Goal: Book appointment/travel/reservation

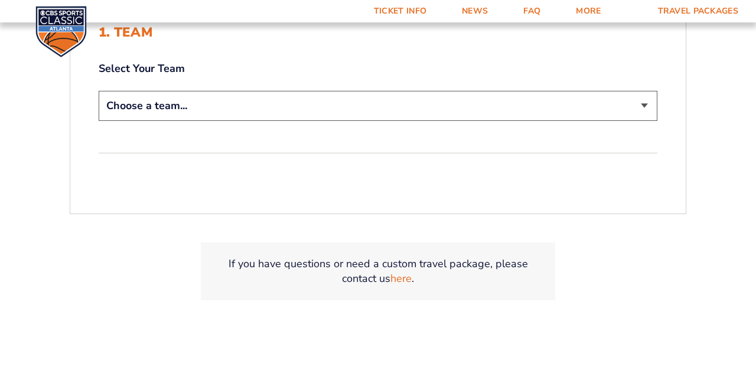
scroll to position [292, 0]
click at [640, 104] on select "Choose a team... [US_STATE] Wildcats [US_STATE] State Buckeyes [US_STATE] Tar H…" at bounding box center [378, 105] width 559 height 30
select select "12757"
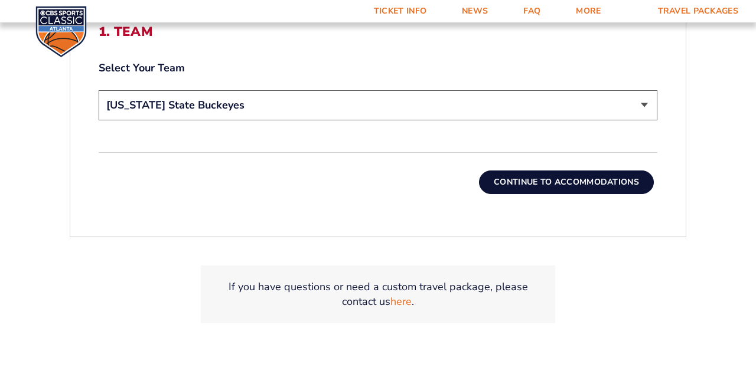
click at [530, 180] on button "Continue To Accommodations" at bounding box center [566, 183] width 175 height 24
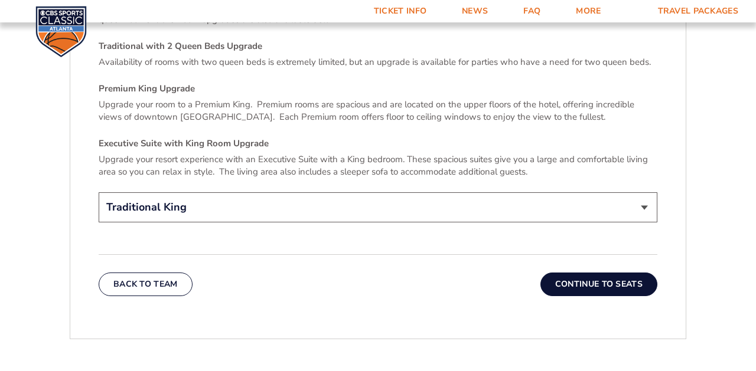
scroll to position [1768, 0]
click at [581, 272] on button "Continue To Seats" at bounding box center [598, 284] width 117 height 24
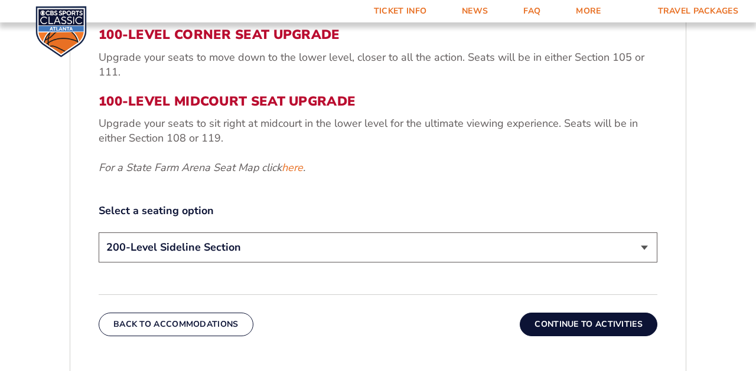
scroll to position [477, 0]
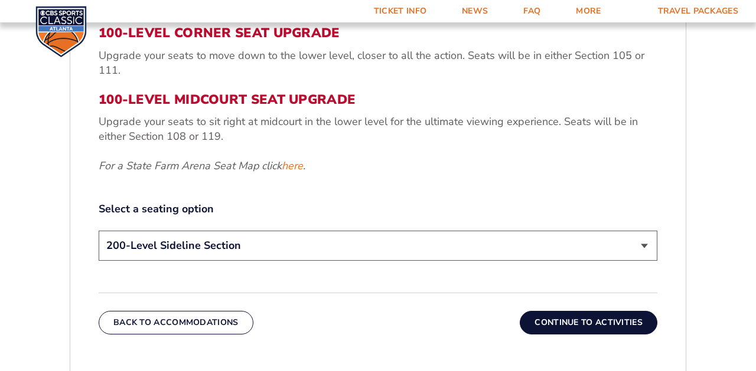
click at [644, 243] on select "200-Level Sideline Section 100-Level Corner Seat Upgrade (+$120 per person) 100…" at bounding box center [378, 246] width 559 height 30
select select "100-Level Midcourt Seat Upgrade"
click at [552, 318] on button "Continue To Activities" at bounding box center [589, 323] width 138 height 24
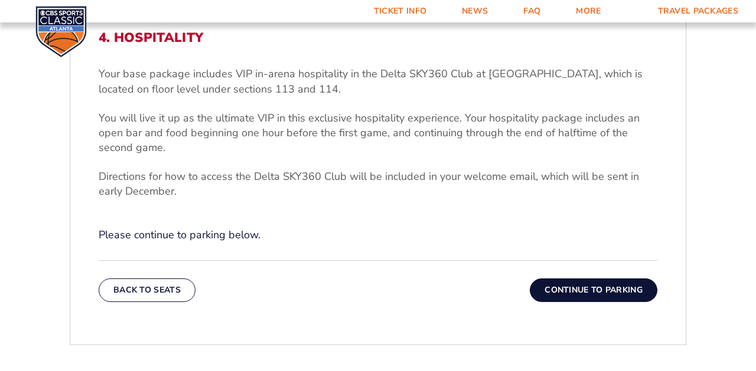
scroll to position [373, 0]
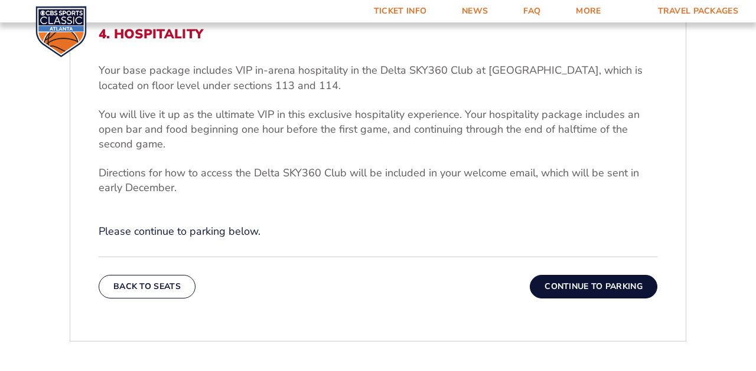
click at [568, 283] on button "Continue To Parking" at bounding box center [594, 287] width 128 height 24
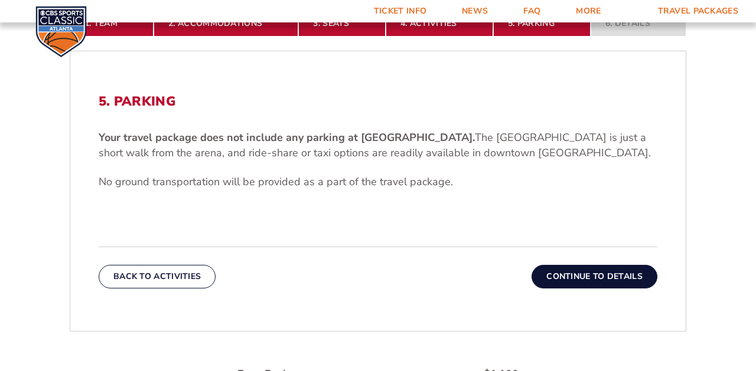
scroll to position [398, 0]
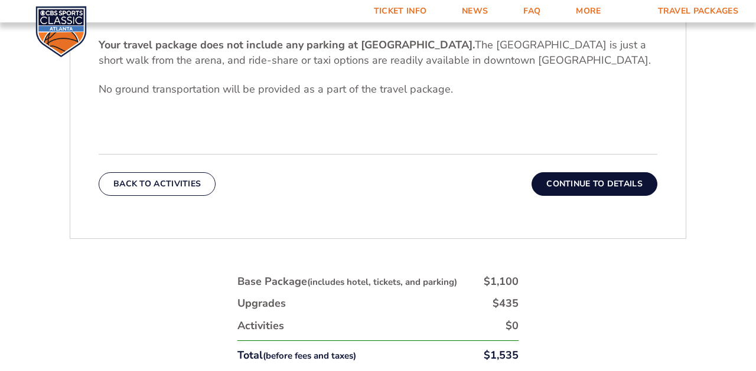
click at [580, 185] on button "Continue To Details" at bounding box center [595, 184] width 126 height 24
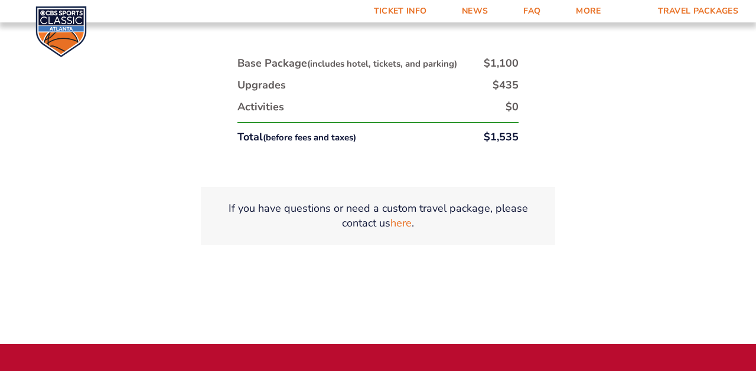
scroll to position [634, 0]
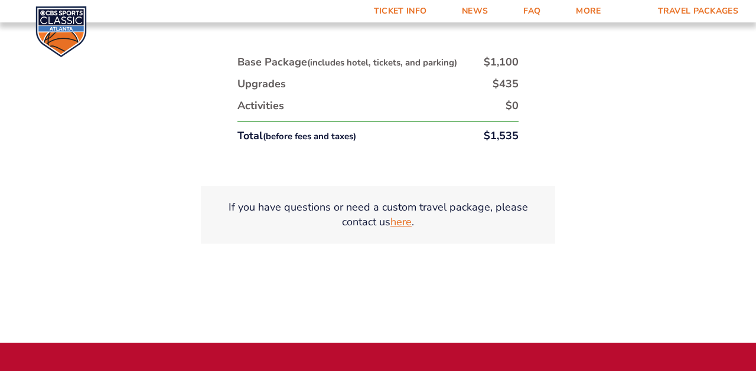
click at [404, 224] on link "here" at bounding box center [400, 222] width 21 height 15
